Goal: Information Seeking & Learning: Learn about a topic

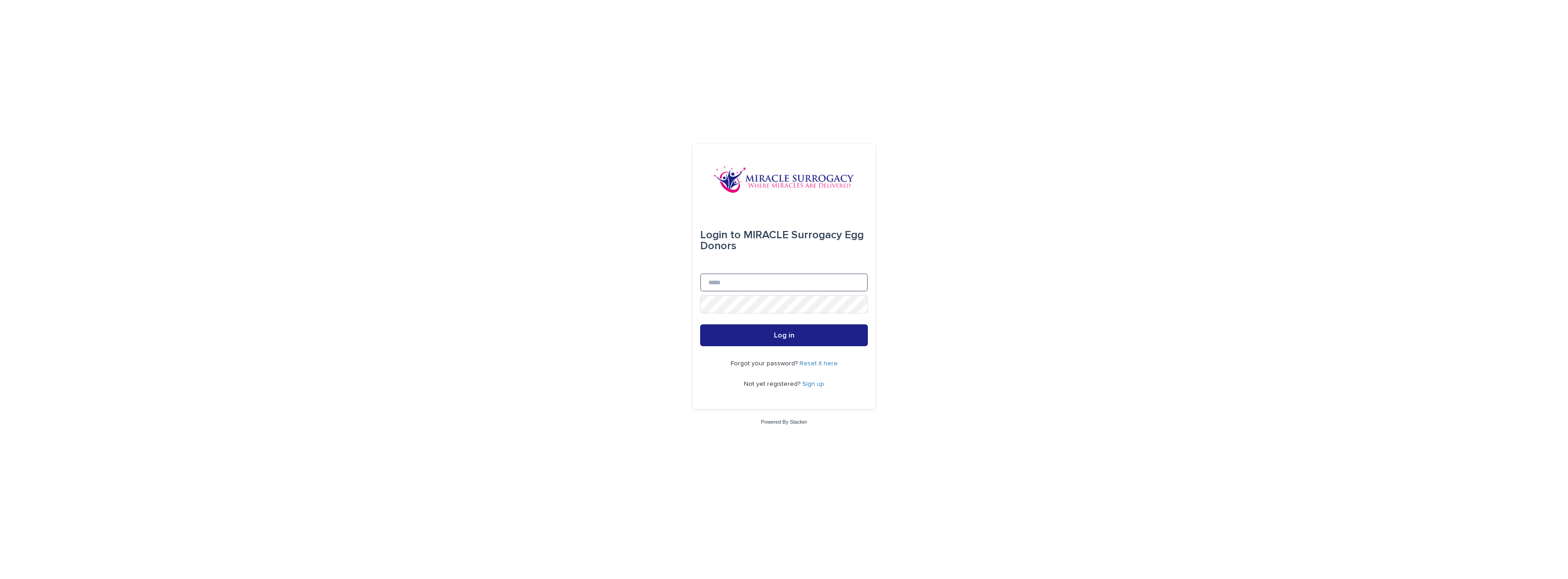
click at [715, 281] on input "Email" at bounding box center [784, 282] width 168 height 18
click at [723, 281] on input "Email" at bounding box center [784, 282] width 168 height 18
type input "**********"
click at [700, 324] on button "Log in" at bounding box center [784, 335] width 168 height 22
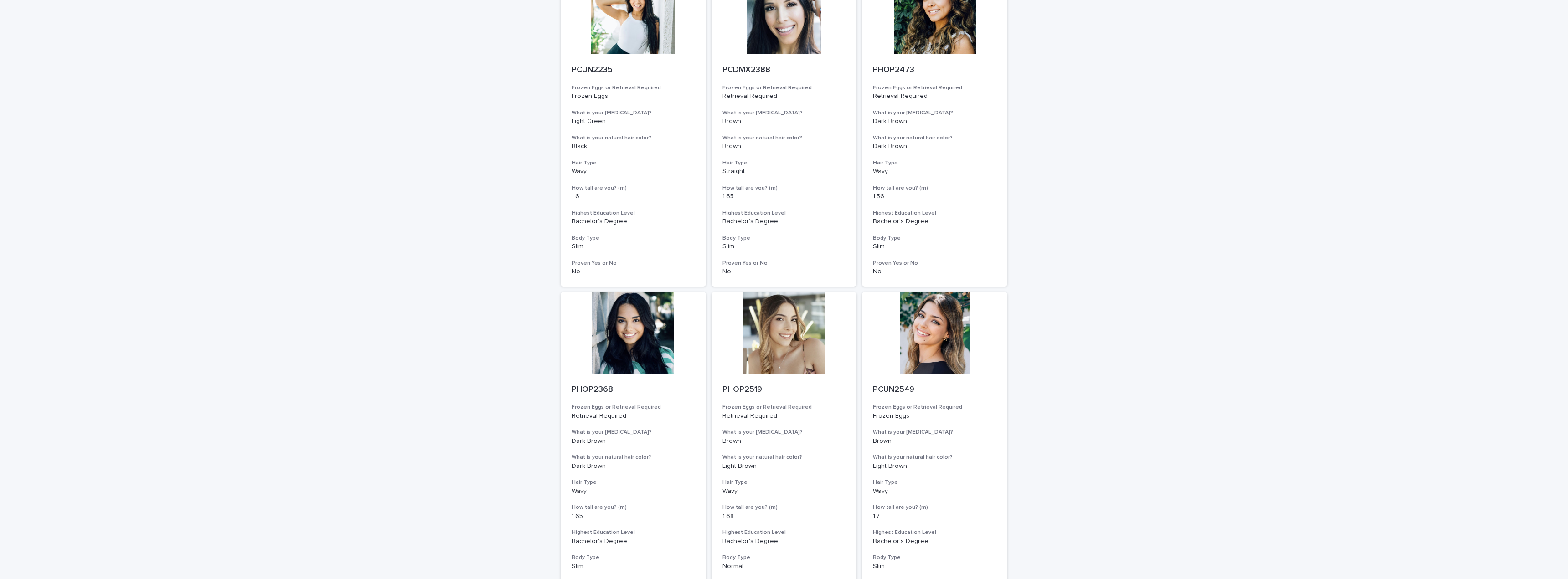
scroll to position [883, 0]
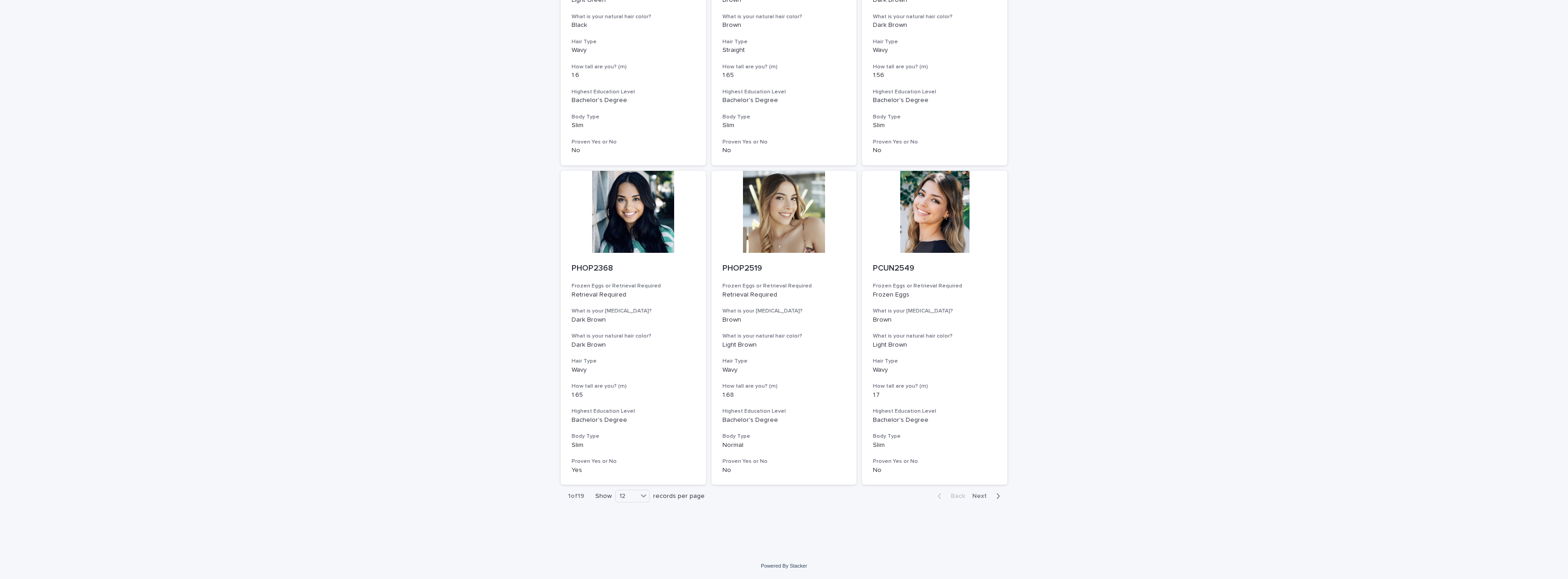
click at [980, 496] on span "Next" at bounding box center [982, 495] width 20 height 6
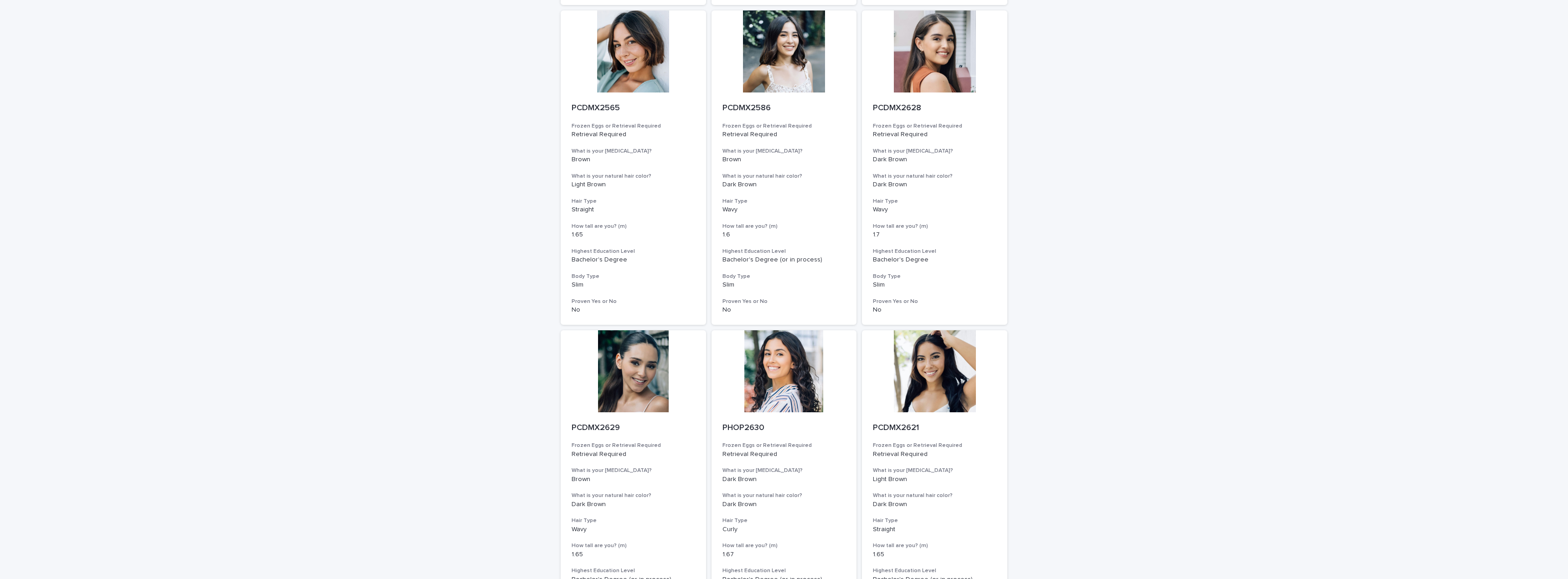
scroll to position [883, 0]
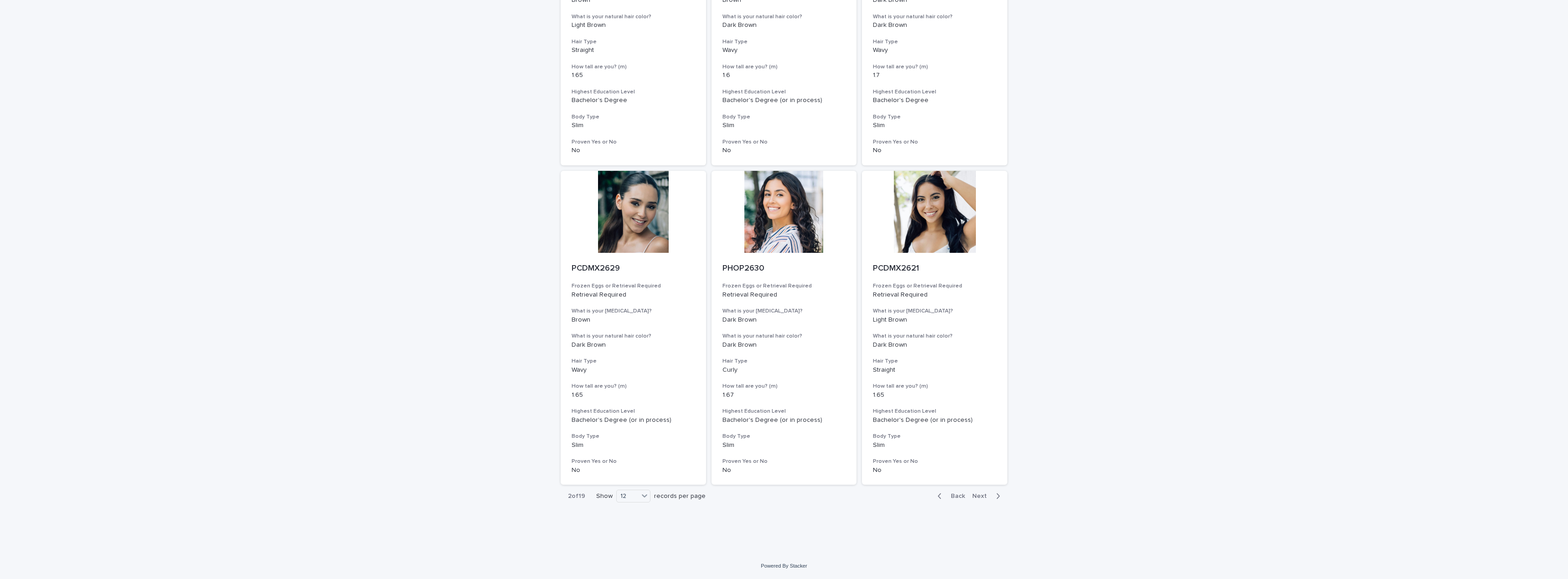
click at [980, 496] on span "Next" at bounding box center [982, 495] width 20 height 6
